Goal: Task Accomplishment & Management: Manage account settings

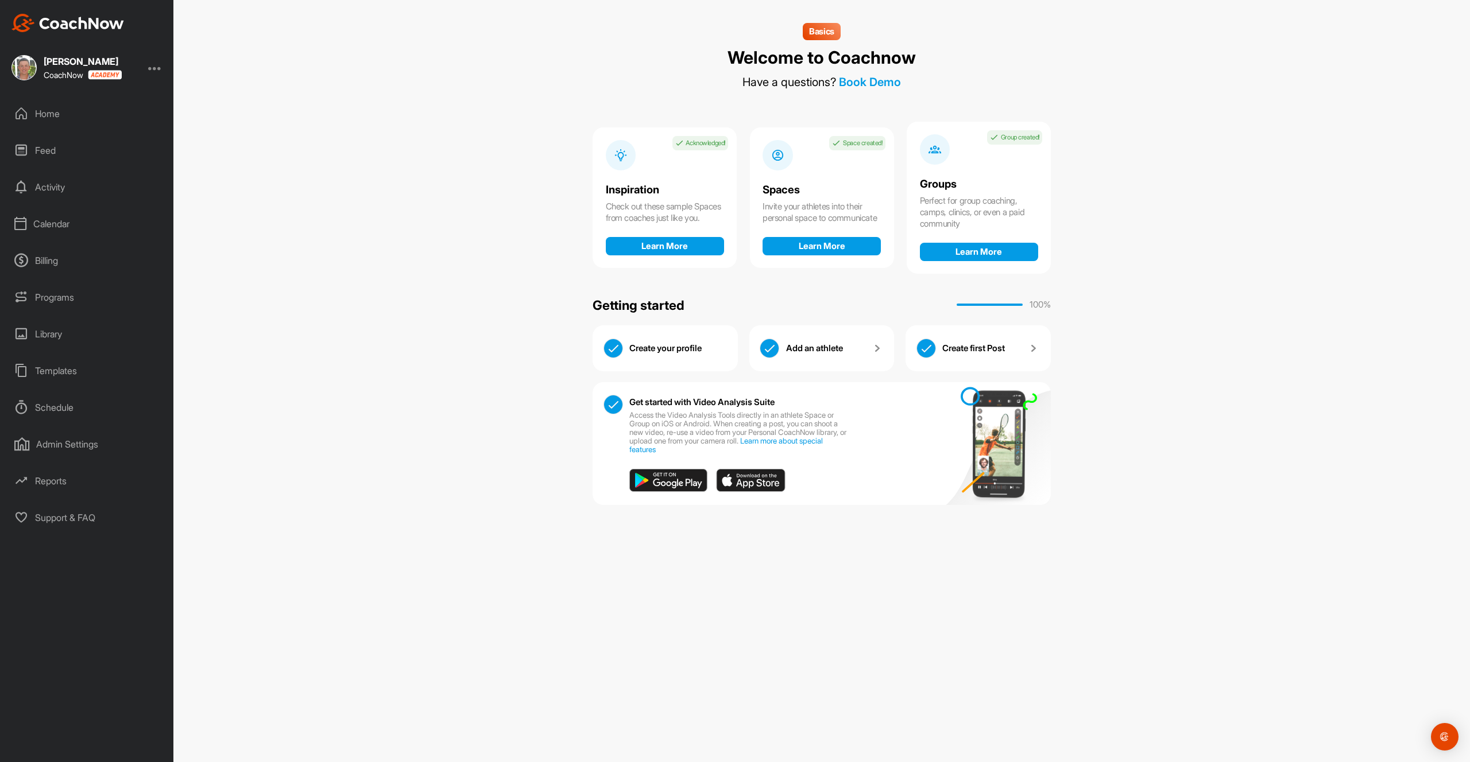
click at [158, 68] on div at bounding box center [155, 68] width 14 height 14
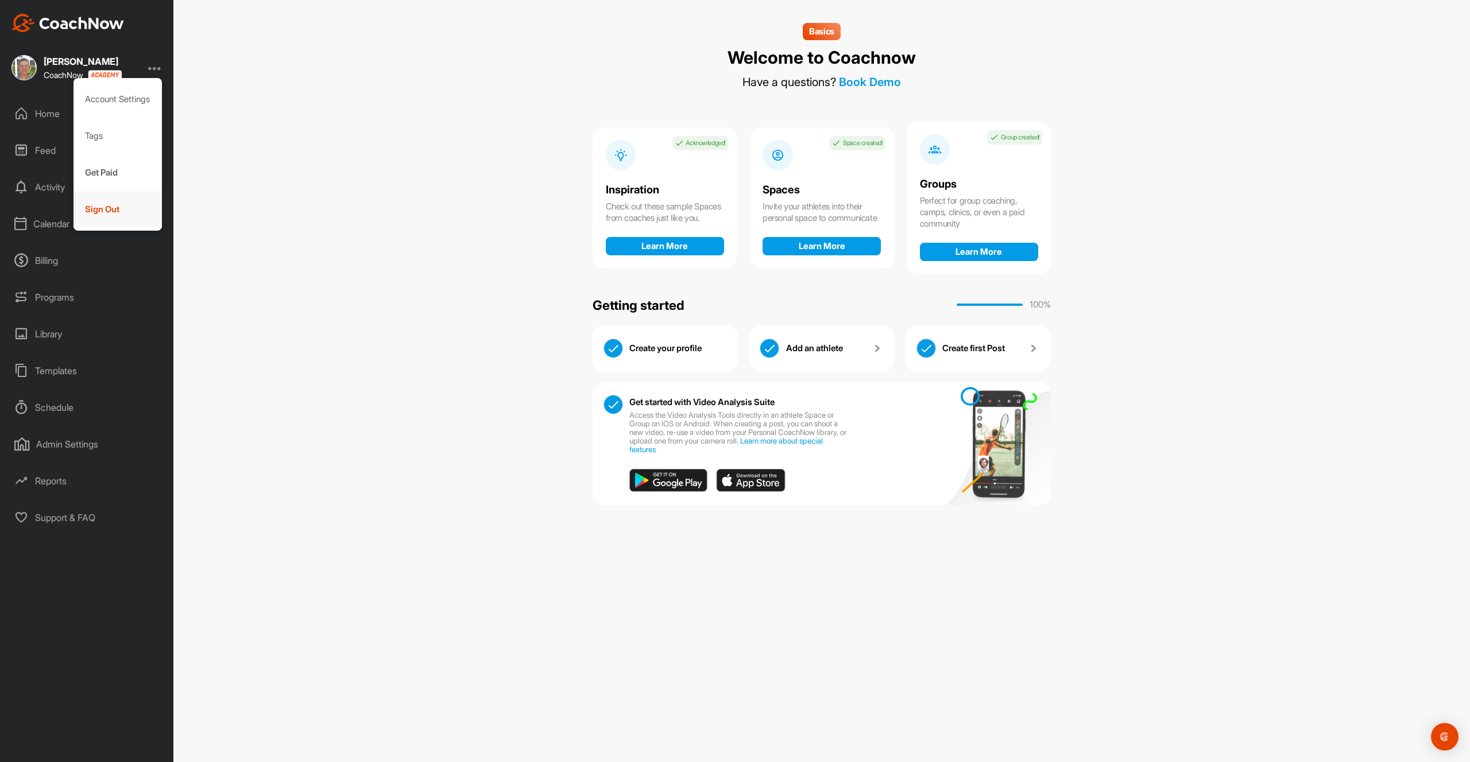
click at [131, 203] on div "Sign Out" at bounding box center [117, 209] width 89 height 37
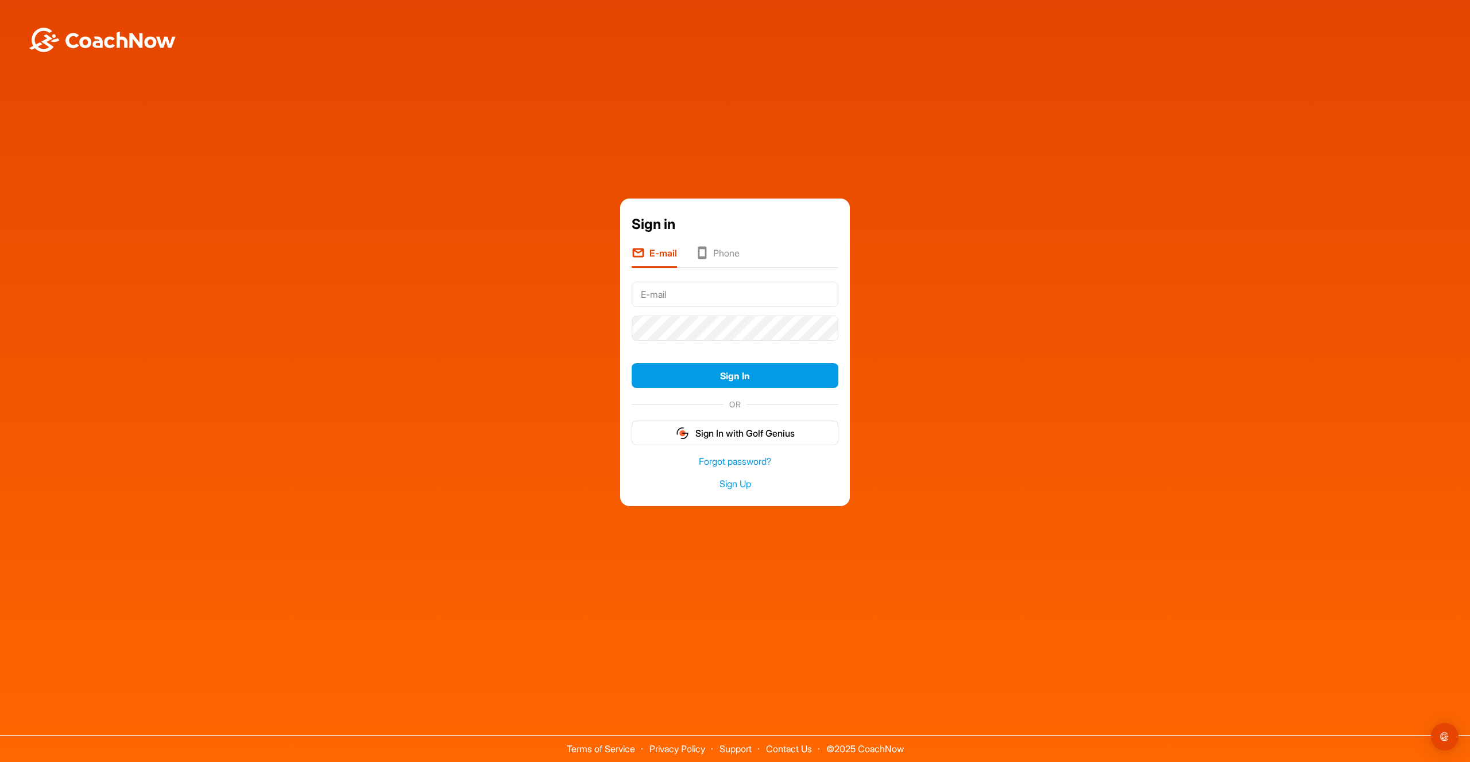
type input "brad@golfgenius.com"
click at [766, 375] on button "Sign In" at bounding box center [734, 375] width 207 height 25
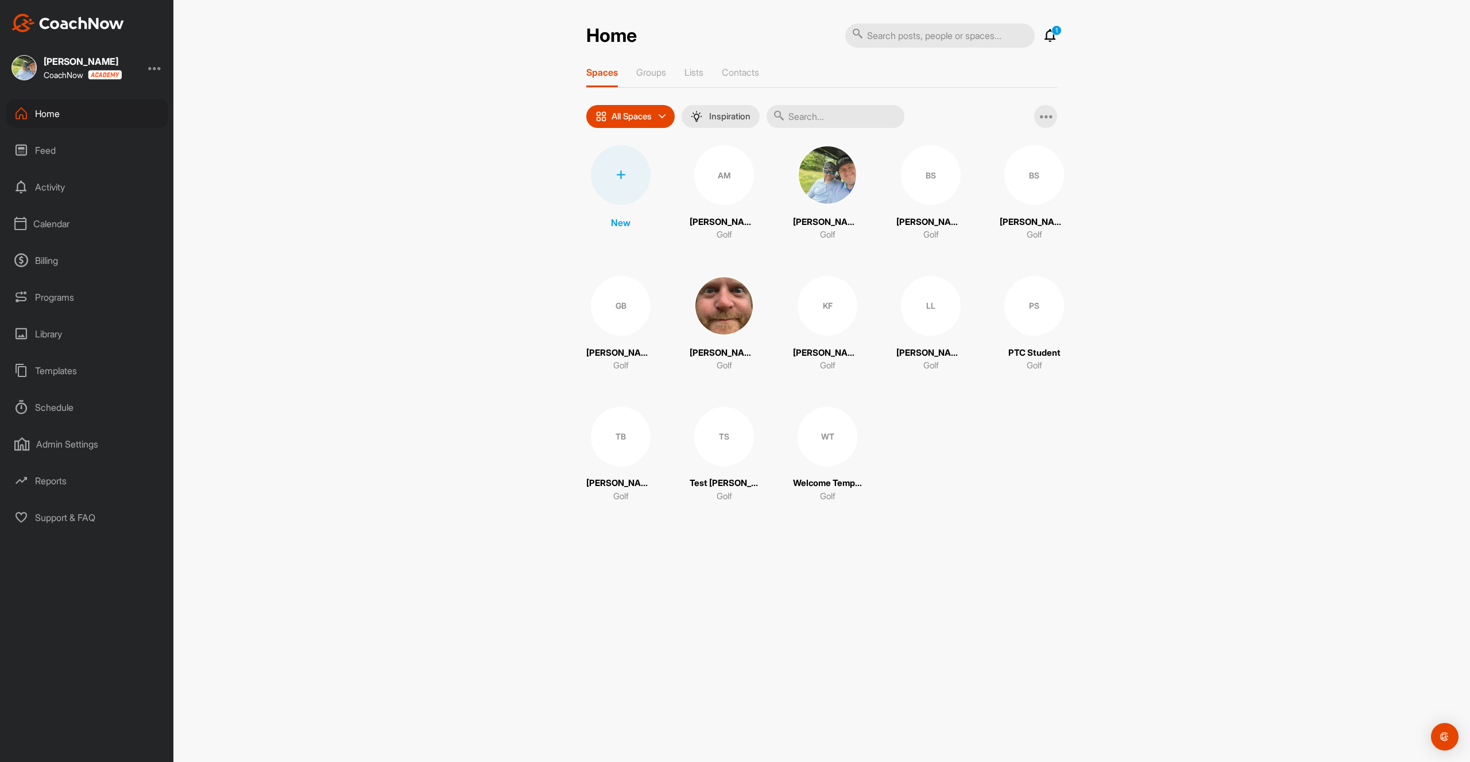
click at [53, 262] on div "Billing" at bounding box center [87, 260] width 162 height 29
